Goal: Task Accomplishment & Management: Manage account settings

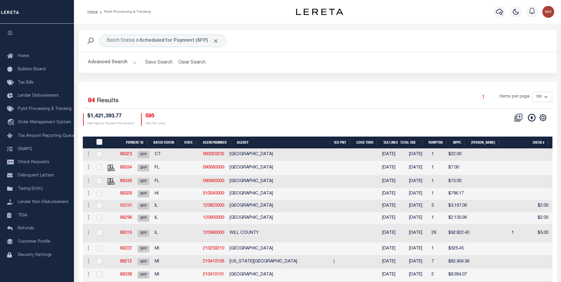
click at [132, 206] on link "88290" at bounding box center [126, 206] width 12 height 4
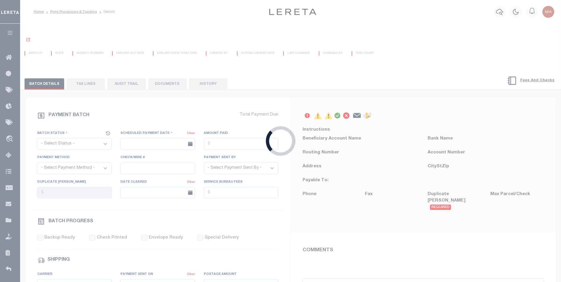
select select "SFP"
type input "08/21/2025"
type input "Matt"
select select "36"
select select "0"
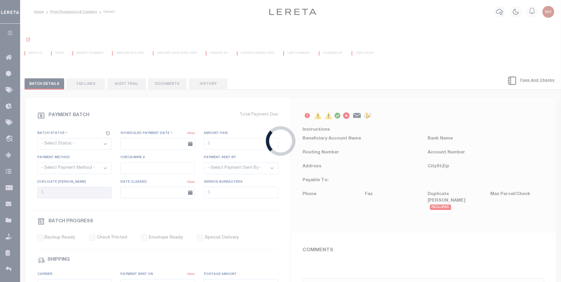
select select "0"
radio input "true"
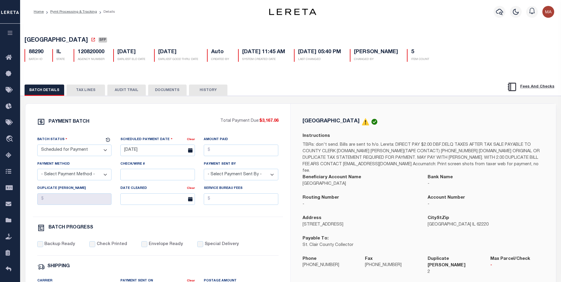
click at [274, 90] on div "BATCH DETAILS TAX LINES AUDIT TRAIL DOCUMENTS HISTORY" at bounding box center [253, 90] width 457 height 11
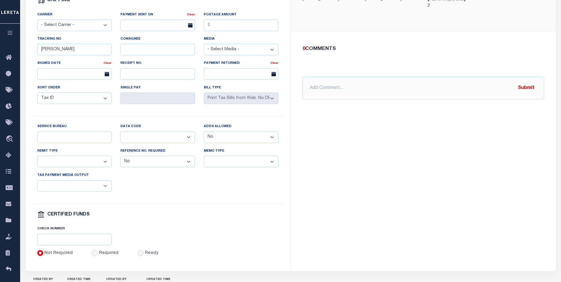
scroll to position [296, 0]
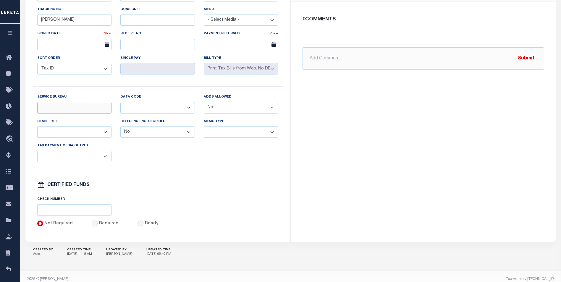
click at [89, 111] on input "Service Bureau" at bounding box center [74, 108] width 75 height 12
type input "s"
type input "H"
click at [82, 113] on input "Service Bureau" at bounding box center [74, 108] width 75 height 12
type input "L"
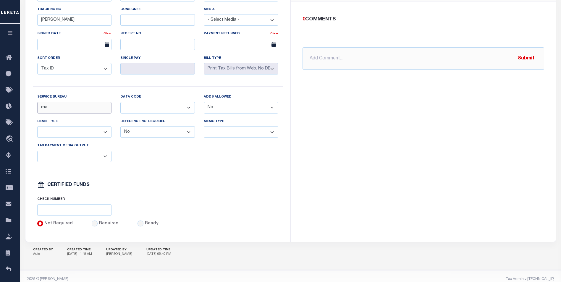
type input "m"
type input "M"
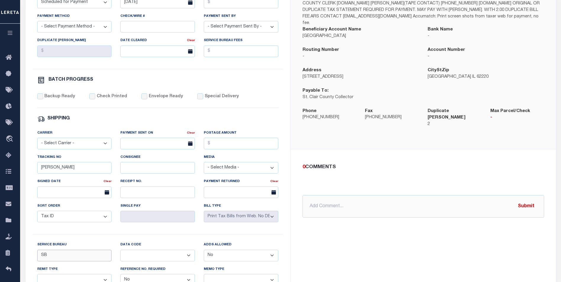
scroll to position [30, 0]
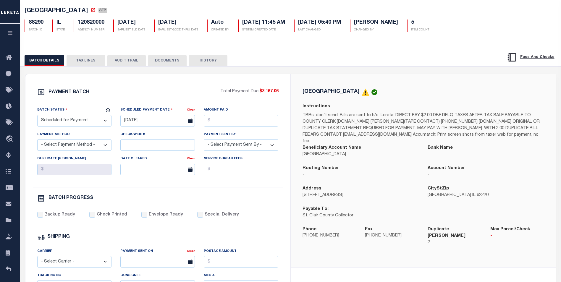
type input "SB"
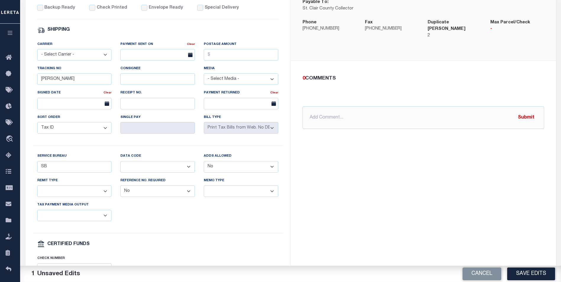
scroll to position [296, 0]
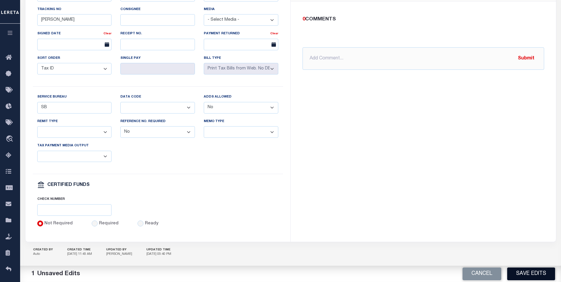
click at [528, 277] on button "Save Edits" at bounding box center [531, 274] width 48 height 13
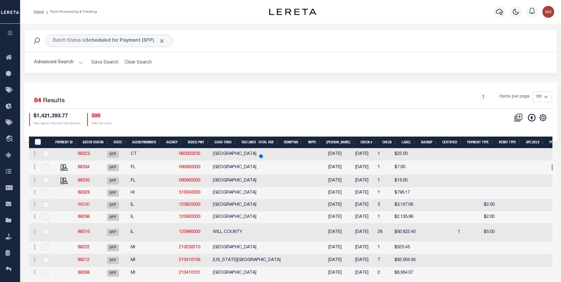
click at [84, 206] on link "88290" at bounding box center [84, 205] width 12 height 4
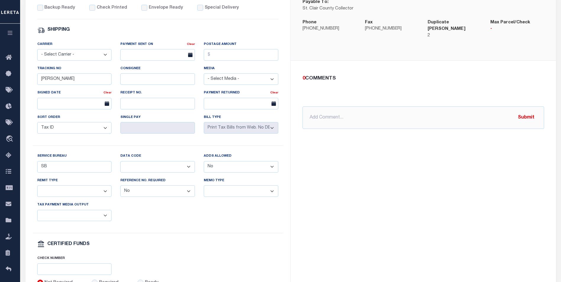
scroll to position [307, 0]
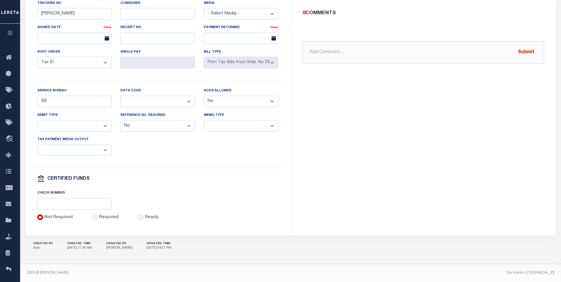
click at [142, 99] on select "Balance Due Mortgage Open Prior Supplemental" at bounding box center [157, 102] width 75 height 12
select select "66"
click at [120, 96] on select "Balance Due Mortgage Open Prior Supplemental" at bounding box center [157, 102] width 75 height 12
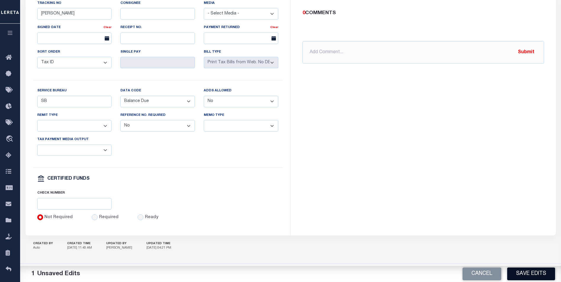
click at [523, 274] on button "Save Edits" at bounding box center [531, 274] width 48 height 13
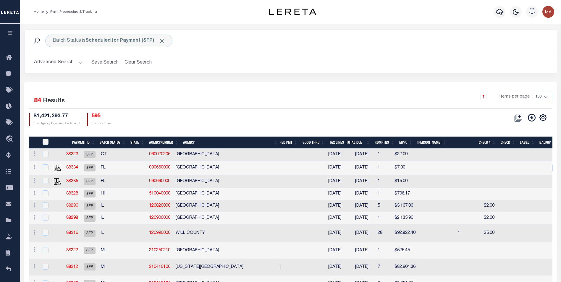
click at [78, 206] on link "88290" at bounding box center [72, 206] width 12 height 4
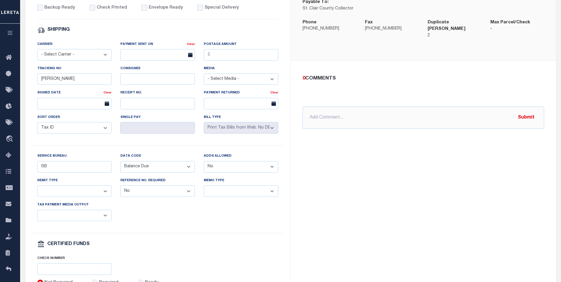
scroll to position [266, 0]
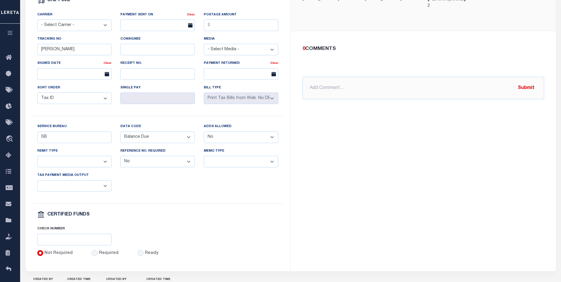
click at [235, 143] on select "Yes No" at bounding box center [241, 138] width 75 height 12
select select "1"
click at [204, 135] on select "Yes No" at bounding box center [241, 138] width 75 height 12
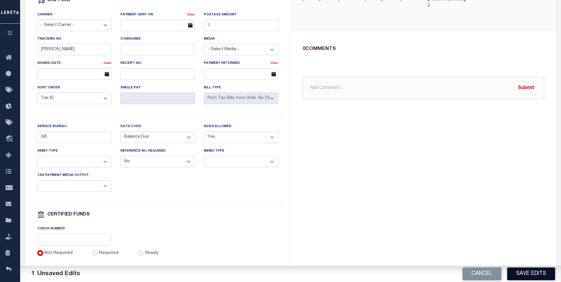
click at [530, 273] on button "Save Edits" at bounding box center [531, 274] width 48 height 13
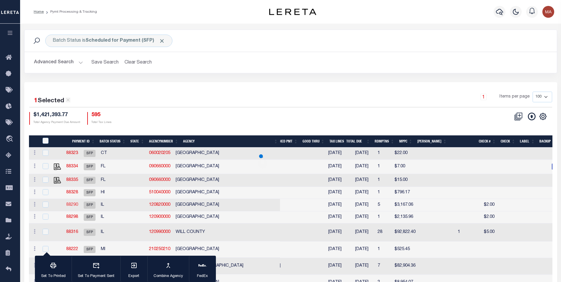
click at [78, 203] on link "88290" at bounding box center [72, 205] width 12 height 4
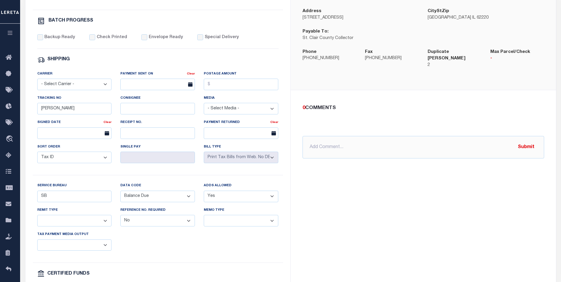
scroll to position [296, 0]
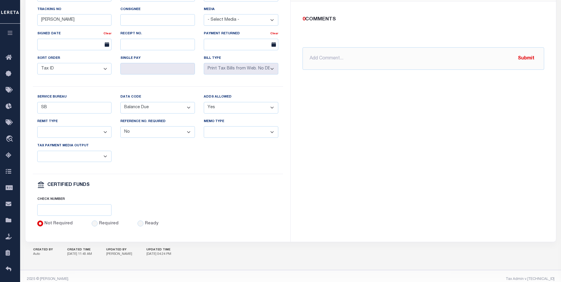
click at [77, 137] on select "Any form of check is acceptable for payment of current and prior year taxes. On…" at bounding box center [74, 132] width 75 height 12
select select "70"
click at [37, 130] on select "Any form of check is acceptable for payment of current and prior year taxes. On…" at bounding box center [74, 132] width 75 height 12
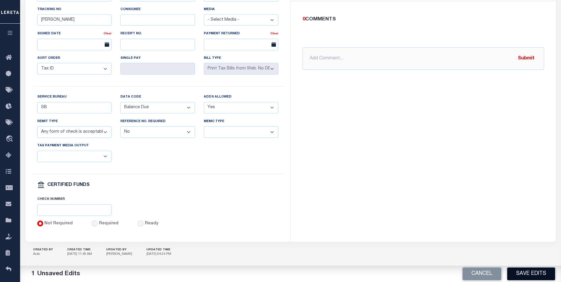
click at [543, 272] on button "Save Edits" at bounding box center [531, 274] width 48 height 13
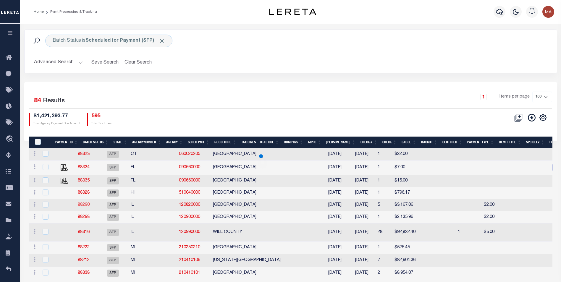
click at [84, 207] on link "88290" at bounding box center [84, 205] width 12 height 4
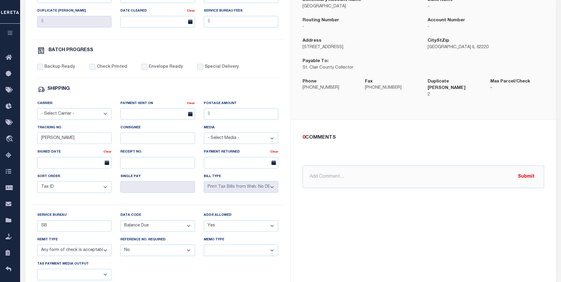
scroll to position [266, 0]
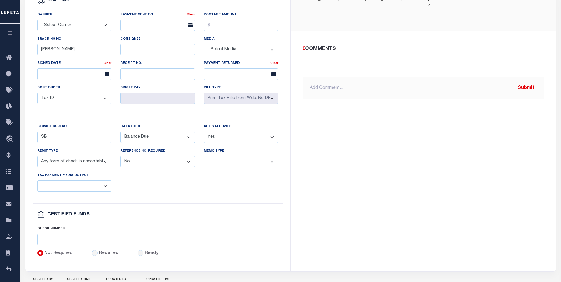
click at [151, 167] on select "Yes No" at bounding box center [157, 162] width 75 height 12
select select "1"
click at [120, 160] on select "Yes No" at bounding box center [157, 162] width 75 height 12
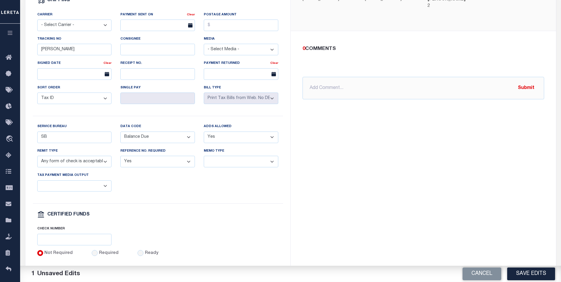
click at [230, 166] on select "Separate Together" at bounding box center [241, 162] width 75 height 12
select select "61"
click at [204, 160] on select "Separate Together" at bounding box center [241, 162] width 75 height 12
click at [74, 191] on select "List, Tape Spcl List Dels Only List Tape & Bills Soft Copy List Tape & Soft Cop…" at bounding box center [74, 186] width 75 height 12
select select "39"
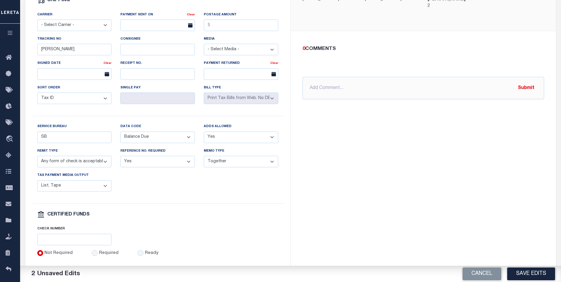
click at [37, 185] on select "List, Tape Spcl List Dels Only List Tape & Bills Soft Copy List Tape & Soft Cop…" at bounding box center [74, 186] width 75 height 12
click at [529, 273] on button "Save Edits" at bounding box center [531, 274] width 48 height 13
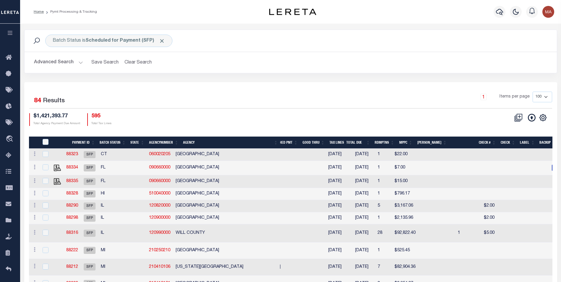
click at [81, 203] on td "88290" at bounding box center [71, 206] width 17 height 12
checkbox input "true"
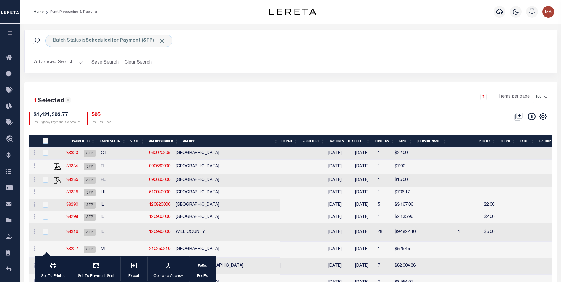
click at [78, 205] on link "88290" at bounding box center [72, 205] width 12 height 4
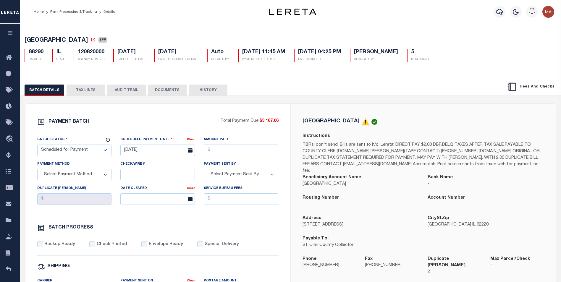
scroll to position [59, 0]
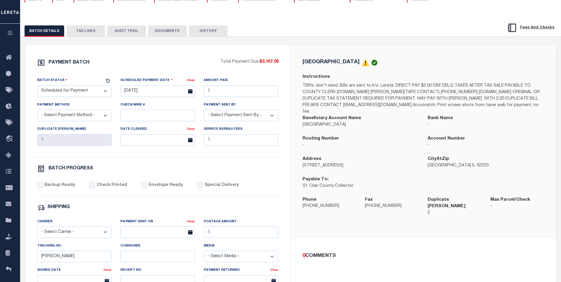
click at [89, 115] on select "- Select Payment Method - ACH Certified Check Check Direct Deposit Wire Transfer" at bounding box center [74, 116] width 75 height 12
select select "ACH"
click at [37, 112] on select "- Select Payment Method - ACH Certified Check Check Direct Deposit Wire Transfer" at bounding box center [74, 116] width 75 height 12
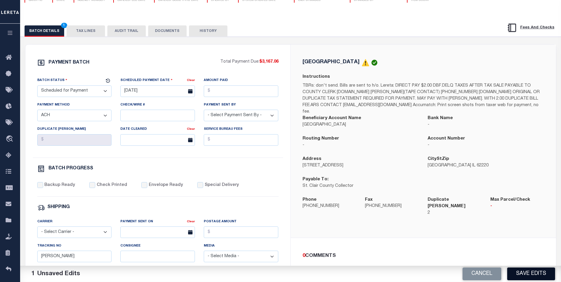
click at [533, 277] on button "Save Edits" at bounding box center [531, 274] width 48 height 13
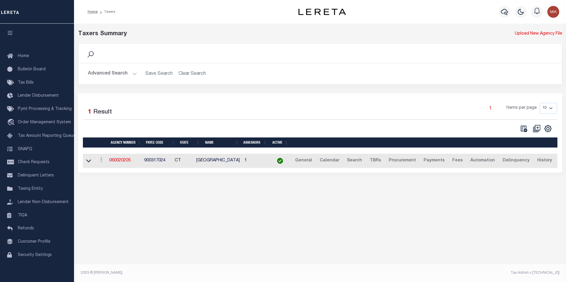
click at [132, 75] on button "Advanced Search" at bounding box center [112, 74] width 49 height 12
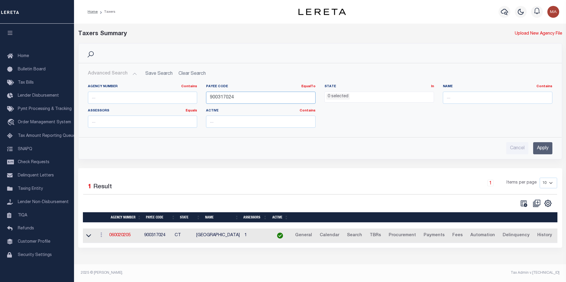
drag, startPoint x: 240, startPoint y: 96, endPoint x: 188, endPoint y: 94, distance: 52.4
click at [190, 94] on div "Agency Number Contains Contains Is Payee Code EqualTo Equals Is Not Equal To Is…" at bounding box center [319, 108] width 473 height 48
paste input "1716300000"
type input "1716300000"
click at [538, 149] on input "Apply" at bounding box center [542, 148] width 19 height 12
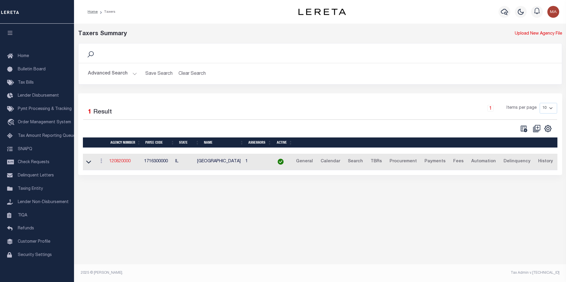
click at [124, 160] on link "120820000" at bounding box center [119, 161] width 21 height 4
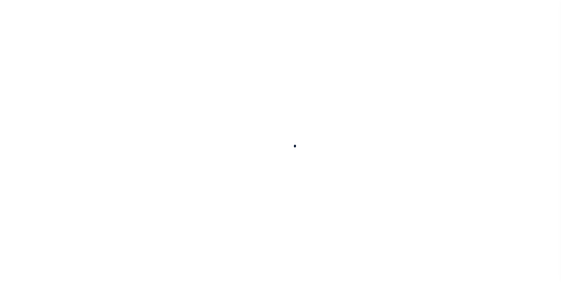
select select
checkbox input "false"
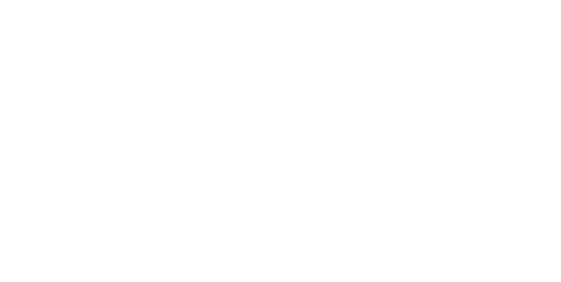
checkbox input "false"
type input "1716300000"
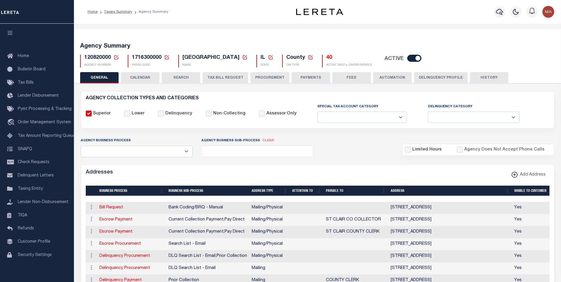
click at [300, 76] on button "PAYMENTS" at bounding box center [311, 77] width 38 height 11
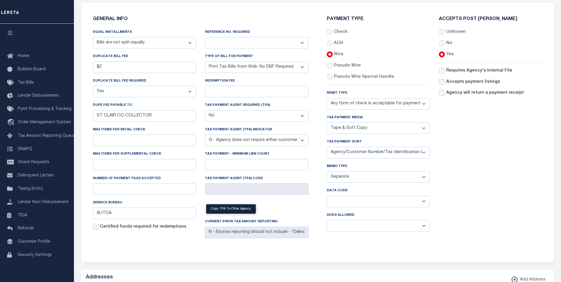
scroll to position [118, 0]
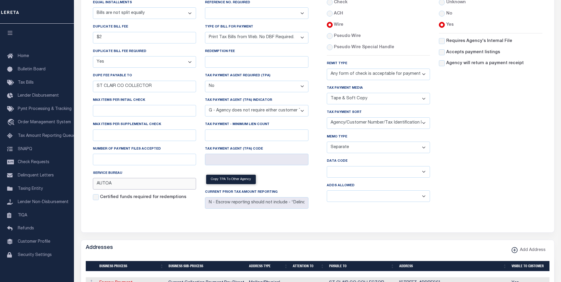
drag, startPoint x: 129, startPoint y: 186, endPoint x: 90, endPoint y: 187, distance: 38.8
click at [90, 187] on div "Equal Installments Annual Billing no split Bills are not split equally Bills ar…" at bounding box center [144, 105] width 112 height 212
click at [120, 211] on div "Equal Installments Annual Billing no split Bills are not split equally Bills ar…" at bounding box center [144, 105] width 112 height 212
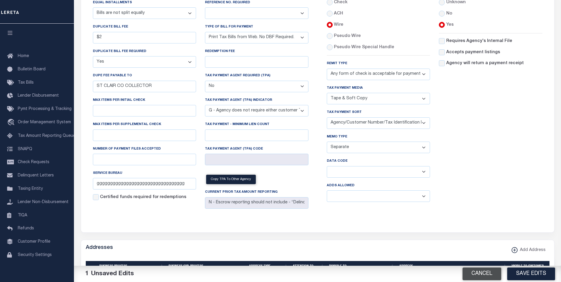
click at [468, 273] on button "Cancel" at bounding box center [482, 274] width 39 height 13
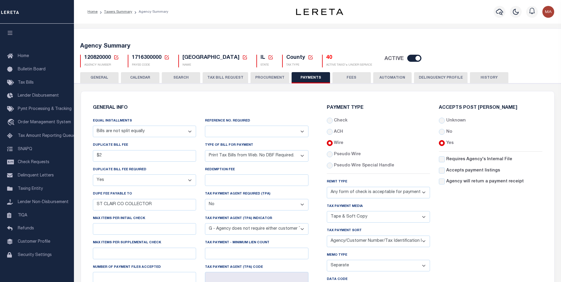
scroll to position [89, 0]
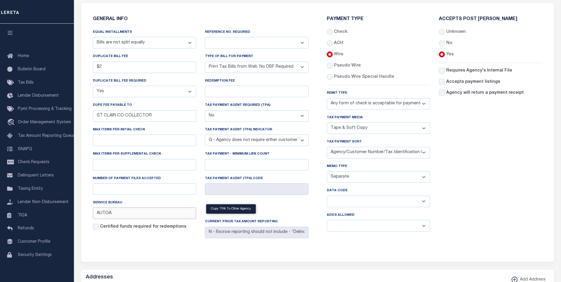
click at [115, 218] on input "AUTOA" at bounding box center [145, 214] width 104 height 12
type input "AUTOB"
click at [148, 253] on div "GENERAL INFO Equal Installments Annual Billing no split Bills are not split equ…" at bounding box center [318, 132] width 468 height 245
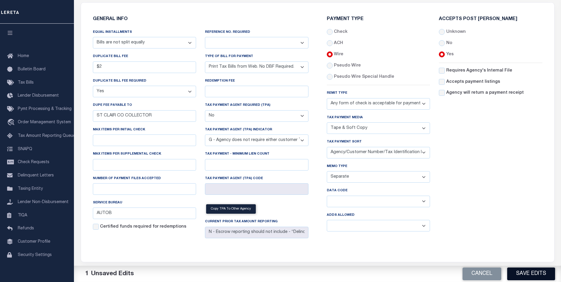
click at [533, 276] on button "Save Edits" at bounding box center [531, 274] width 48 height 13
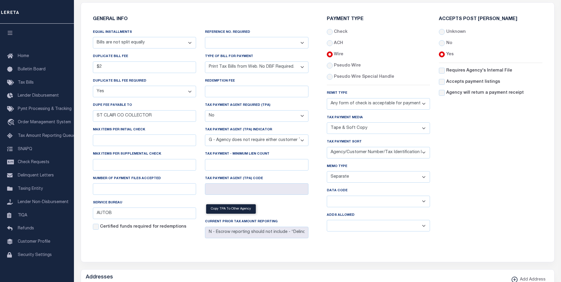
click at [370, 202] on select "Balance Due Mortgage Open Prior Supplemental" at bounding box center [379, 202] width 104 height 12
select select "66"
click at [327, 197] on select "Balance Due Mortgage Open Prior Supplemental" at bounding box center [379, 202] width 104 height 12
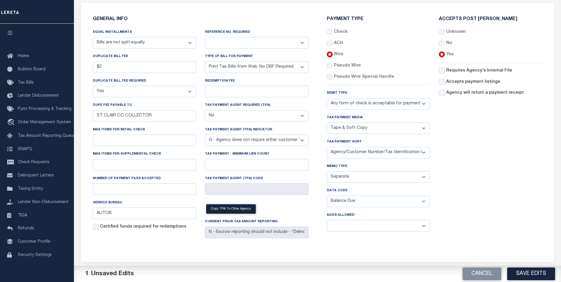
click at [530, 273] on button "Save Edits" at bounding box center [531, 274] width 48 height 13
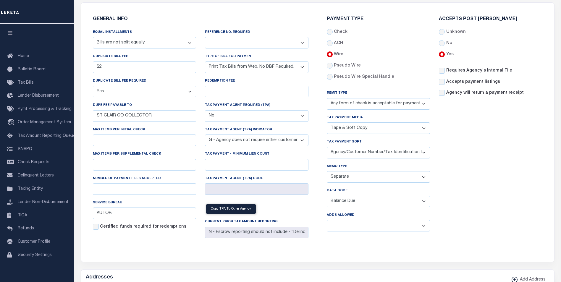
click at [389, 230] on select "Yes No" at bounding box center [379, 226] width 104 height 12
select select "1"
click at [327, 222] on select "Yes No" at bounding box center [379, 226] width 104 height 12
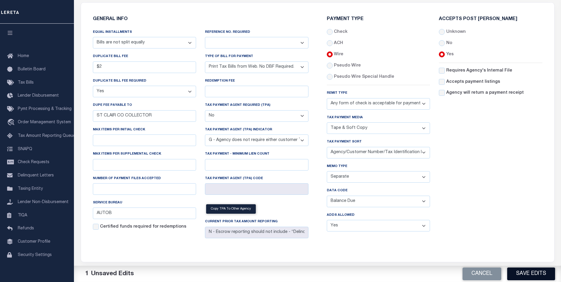
click at [534, 276] on button "Save Edits" at bounding box center [531, 274] width 48 height 13
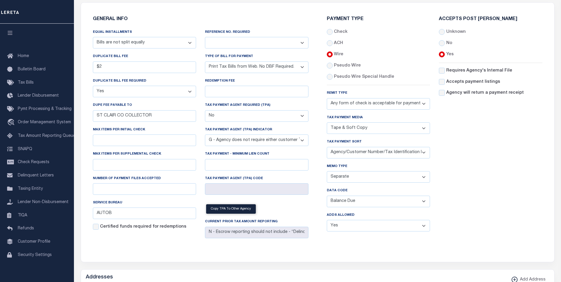
click at [372, 106] on select "Any form of check is acceptable for payment of current and prior year taxes. On…" at bounding box center [379, 104] width 104 height 12
select select "71"
click at [327, 98] on select "Any form of check is acceptable for payment of current and prior year taxes. On…" at bounding box center [379, 104] width 104 height 12
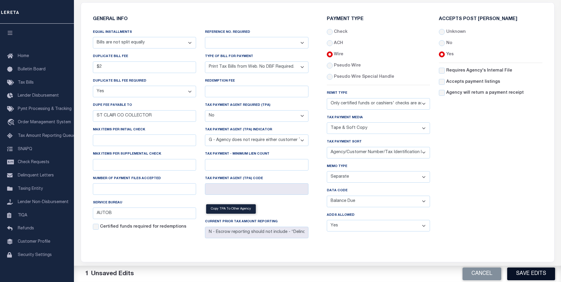
click at [532, 276] on button "Save Edits" at bounding box center [531, 274] width 48 height 13
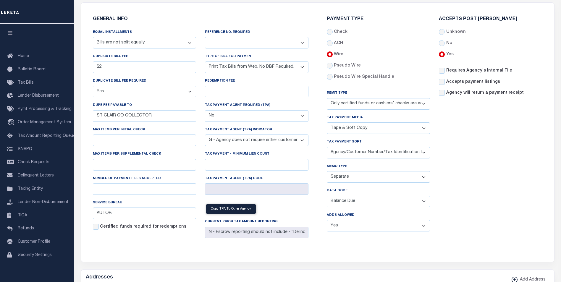
click at [233, 42] on select "Yes No" at bounding box center [257, 43] width 104 height 12
select select "1"
click at [205, 37] on select "Yes No" at bounding box center [257, 43] width 104 height 12
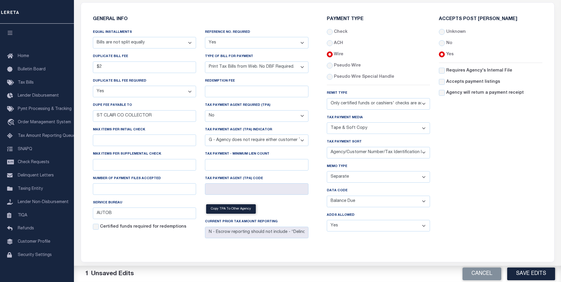
click at [368, 177] on select "Separate Together" at bounding box center [379, 177] width 104 height 12
select select "61"
click at [327, 172] on select "Separate Together" at bounding box center [379, 177] width 104 height 12
click at [368, 133] on select "List, Tape Spcl List Dels Only List Tape & Bills Soft Copy List Tape & Soft Cop…" at bounding box center [379, 128] width 104 height 12
select select "39"
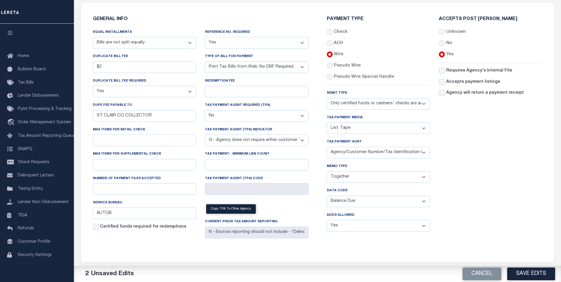
click at [327, 123] on select "List, Tape Spcl List Dels Only List Tape & Bills Soft Copy List Tape & Soft Cop…" at bounding box center [379, 128] width 104 height 12
click at [333, 32] on input "radio" at bounding box center [330, 32] width 6 height 6
radio input "true"
click at [533, 273] on button "Save Edits" at bounding box center [531, 274] width 48 height 13
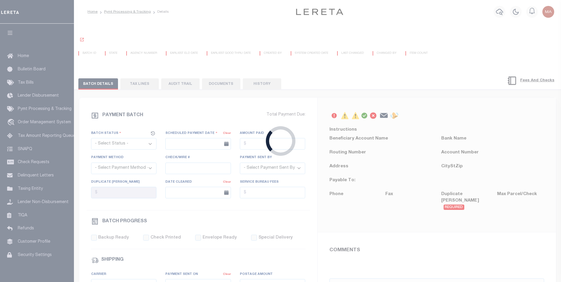
select select "SFP"
type input "[DATE]"
type input "[PERSON_NAME]"
select select "36"
select select "0"
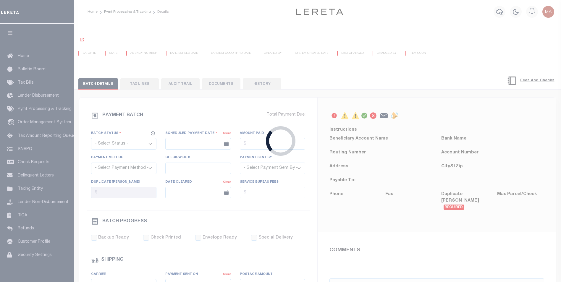
select select "0"
radio input "true"
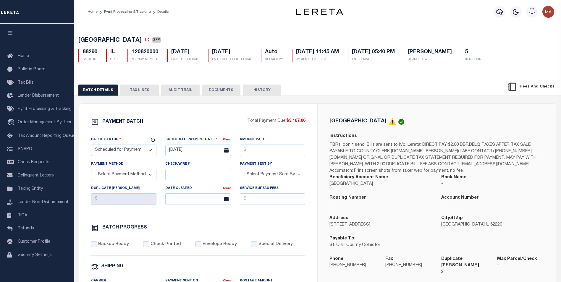
click at [267, 90] on button "HISTORY" at bounding box center [262, 90] width 38 height 11
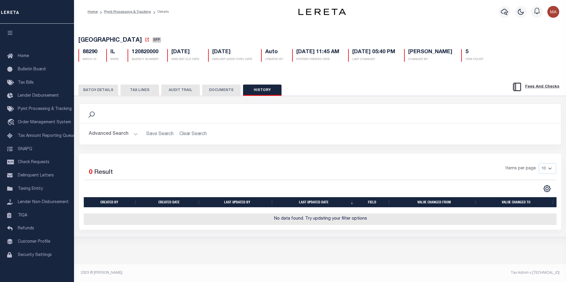
click at [260, 88] on button "HISTORY" at bounding box center [262, 90] width 38 height 11
click at [265, 91] on button "HISTORY" at bounding box center [262, 90] width 38 height 11
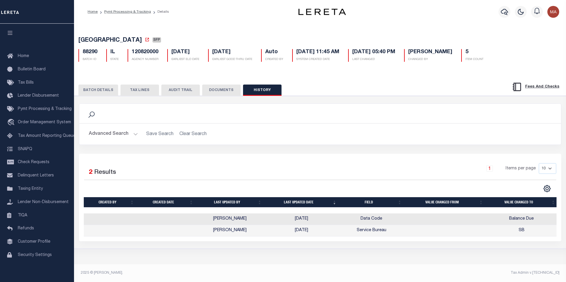
click at [264, 91] on button "HISTORY" at bounding box center [262, 90] width 38 height 11
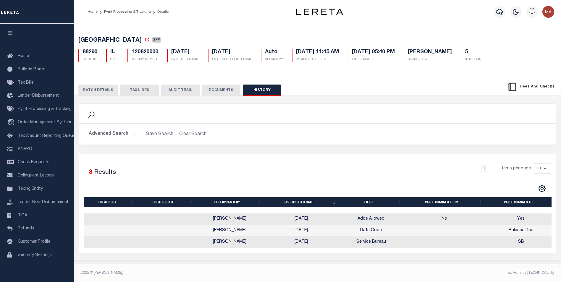
click at [264, 89] on button "HISTORY" at bounding box center [262, 90] width 38 height 11
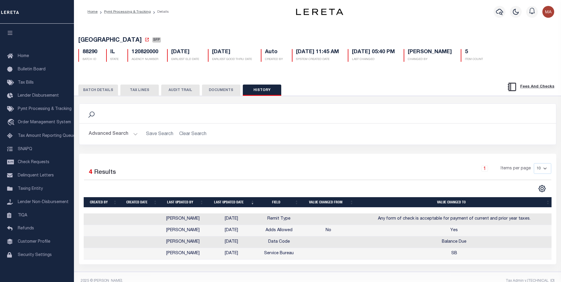
click at [262, 94] on button "HISTORY" at bounding box center [262, 90] width 38 height 11
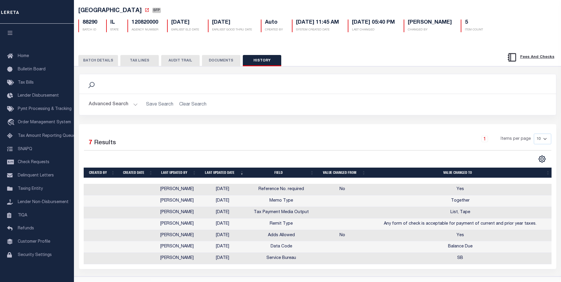
scroll to position [48, 0]
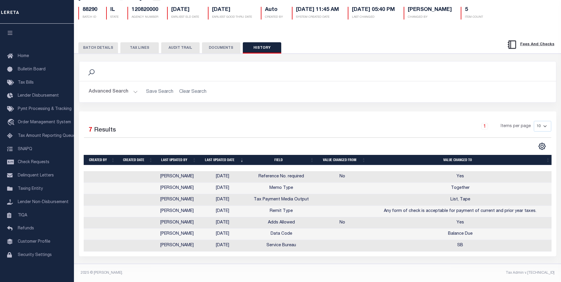
click at [255, 42] on button "HISTORY" at bounding box center [262, 47] width 38 height 11
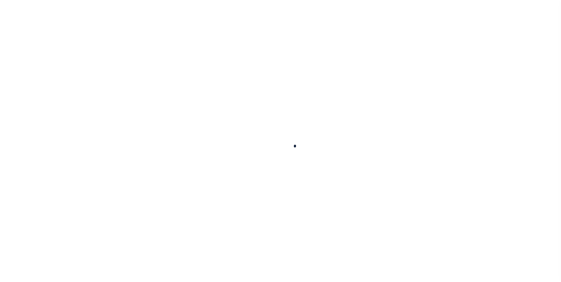
select select
checkbox input "false"
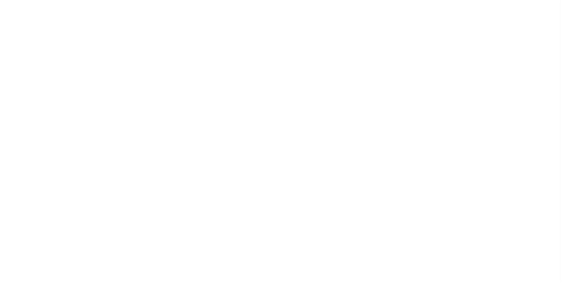
checkbox input "false"
type input "1716300000"
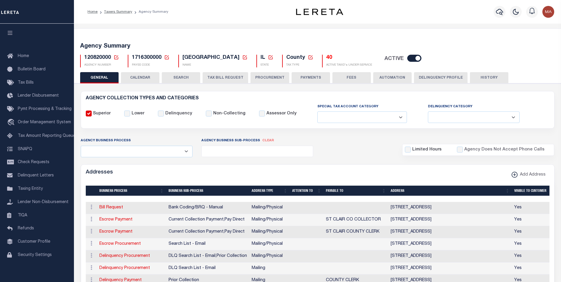
click at [493, 80] on button "HISTORY" at bounding box center [489, 77] width 38 height 11
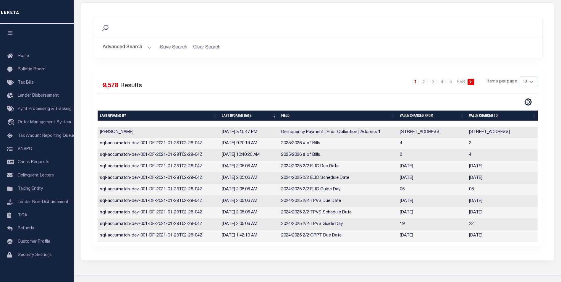
scroll to position [30, 0]
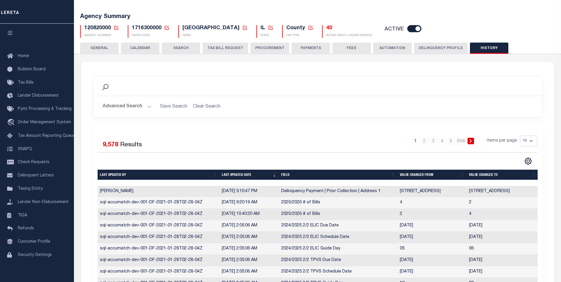
drag, startPoint x: 484, startPoint y: 51, endPoint x: 491, endPoint y: 69, distance: 19.6
click at [484, 51] on button "HISTORY" at bounding box center [489, 48] width 38 height 11
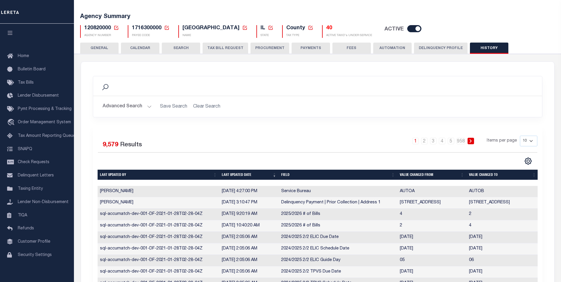
click at [486, 48] on button "HISTORY" at bounding box center [489, 48] width 38 height 11
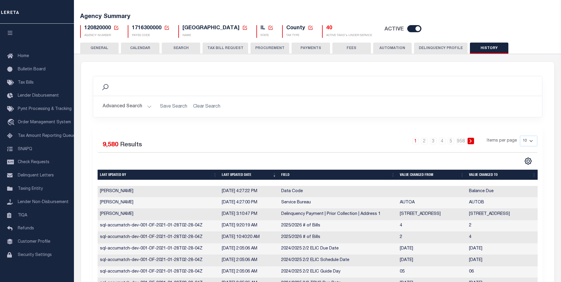
click at [483, 51] on button "HISTORY" at bounding box center [489, 48] width 38 height 11
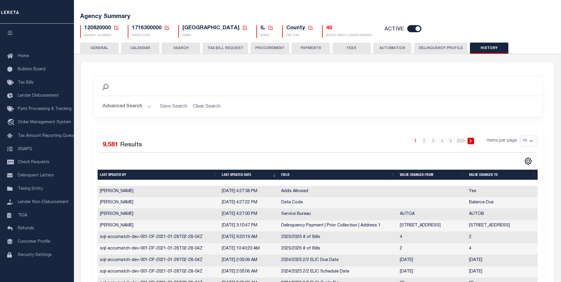
click at [478, 49] on button "HISTORY" at bounding box center [489, 48] width 38 height 11
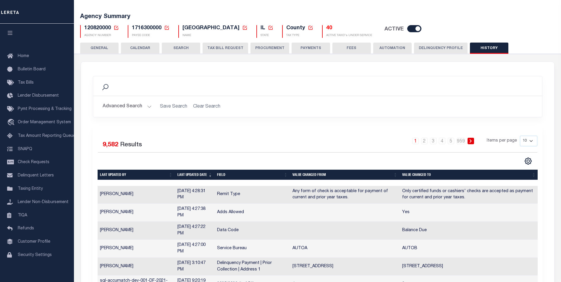
click at [491, 50] on button "HISTORY" at bounding box center [489, 48] width 38 height 11
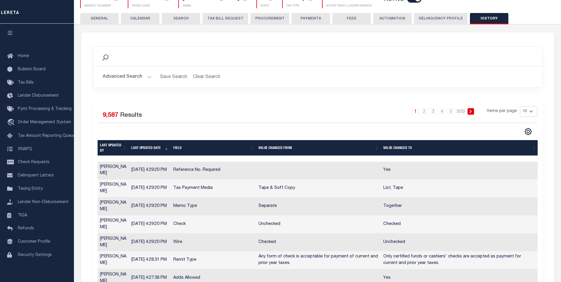
scroll to position [89, 0]
